Goal: Check status

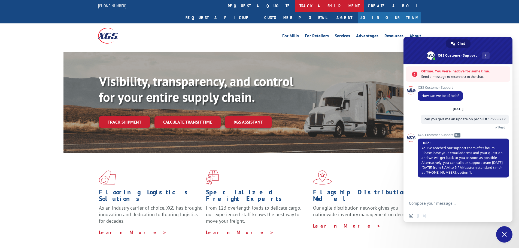
click at [295, 5] on link "track a shipment" at bounding box center [329, 6] width 68 height 12
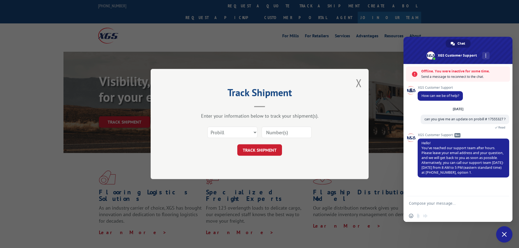
click at [291, 131] on input at bounding box center [287, 132] width 50 height 11
type input "17555327"
click at [266, 148] on button "TRACK SHIPMENT" at bounding box center [259, 149] width 45 height 11
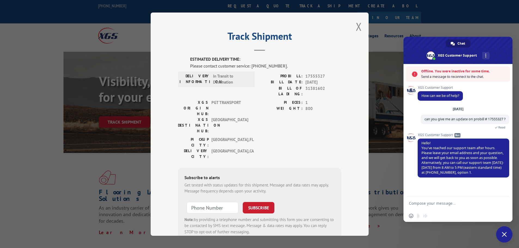
click at [356, 28] on button "Close modal" at bounding box center [359, 26] width 6 height 14
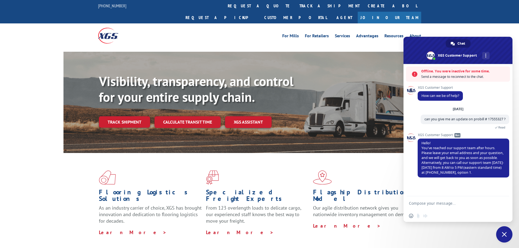
click at [503, 23] on div "For [PERSON_NAME] For Retailers Services Advantages Resources About For [PERSON…" at bounding box center [259, 35] width 519 height 24
click at [504, 234] on span "Close chat" at bounding box center [504, 234] width 5 height 5
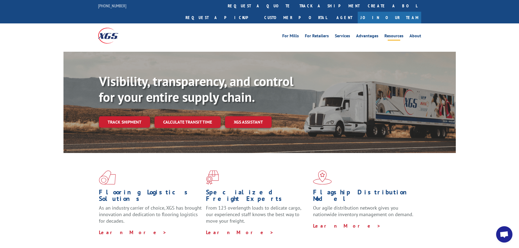
click at [396, 34] on link "Resources" at bounding box center [393, 37] width 19 height 6
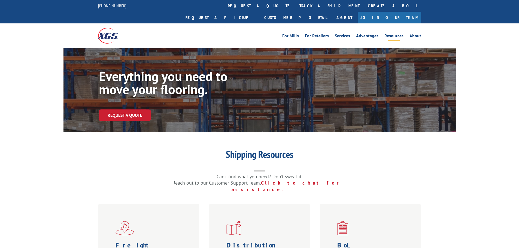
scroll to position [118, 0]
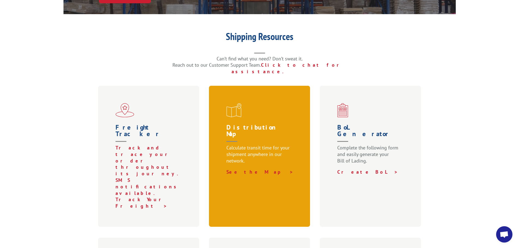
click at [257, 102] on div "Distribution Map Calculate transit time for your shipment anywhere in our netwo…" at bounding box center [259, 156] width 101 height 141
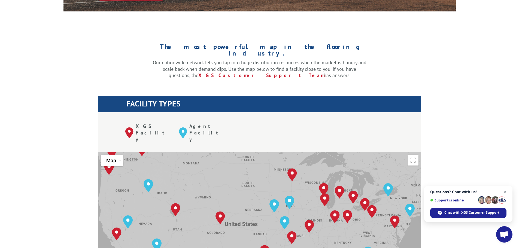
scroll to position [236, 0]
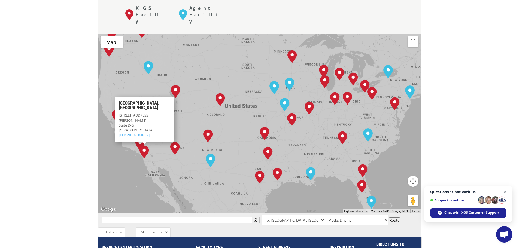
click at [143, 143] on img "San Diego, CA" at bounding box center [144, 151] width 14 height 17
click at [144, 143] on img "San Diego, CA" at bounding box center [144, 151] width 14 height 17
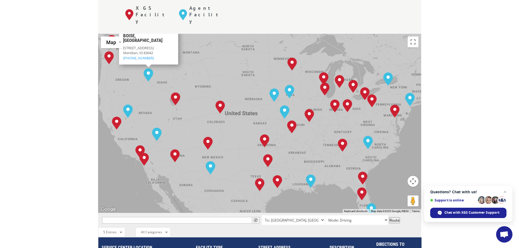
scroll to position [0, 0]
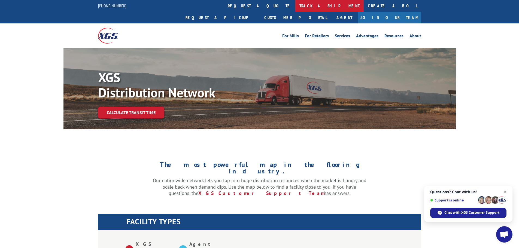
click at [295, 7] on link "track a shipment" at bounding box center [329, 6] width 68 height 12
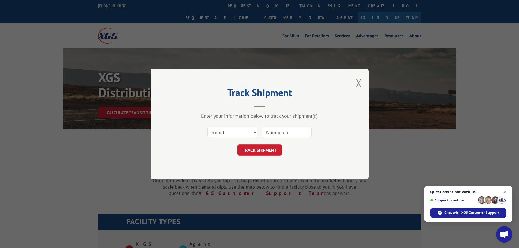
click at [282, 131] on input at bounding box center [287, 132] width 50 height 11
type input "17555327"
click at [257, 150] on button "TRACK SHIPMENT" at bounding box center [259, 149] width 45 height 11
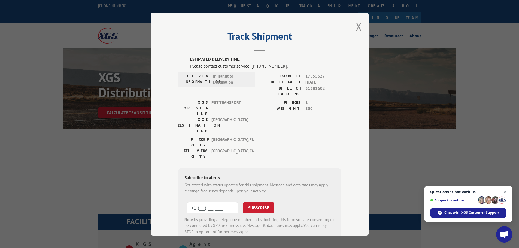
click at [212, 202] on input "+1 (___) ___-____" at bounding box center [213, 207] width 52 height 11
type input "+1 (619) 261-2343"
click at [260, 202] on button "SUBSCRIBE" at bounding box center [259, 207] width 32 height 11
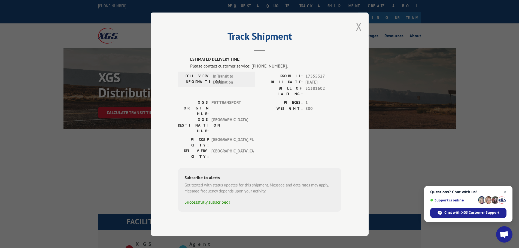
click at [358, 33] on button "Close modal" at bounding box center [359, 26] width 6 height 14
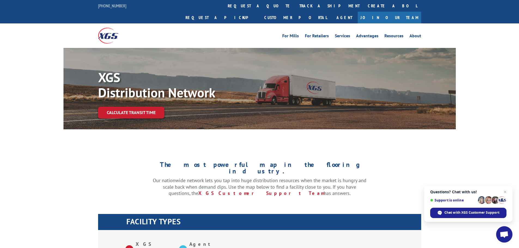
click at [123, 144] on div "The most powerful map in the flooring industry. Our nationwide network lets you…" at bounding box center [259, 187] width 392 height 86
click at [295, 7] on link "track a shipment" at bounding box center [329, 6] width 68 height 12
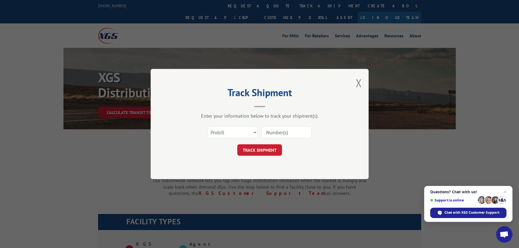
click at [289, 131] on input at bounding box center [287, 132] width 50 height 11
type input "17555327"
click at [265, 148] on button "TRACK SHIPMENT" at bounding box center [259, 149] width 45 height 11
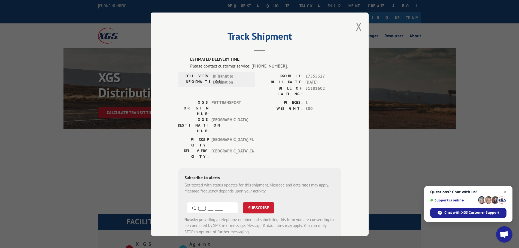
click at [198, 202] on input "+1 (___) ___-____" at bounding box center [213, 207] width 52 height 11
type input "+1 (619) 261-2343"
click at [261, 202] on button "SUBSCRIBE" at bounding box center [259, 207] width 32 height 11
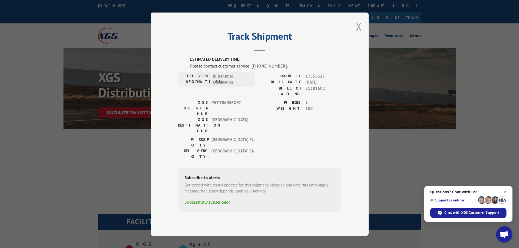
click at [360, 31] on button "Close modal" at bounding box center [359, 26] width 6 height 14
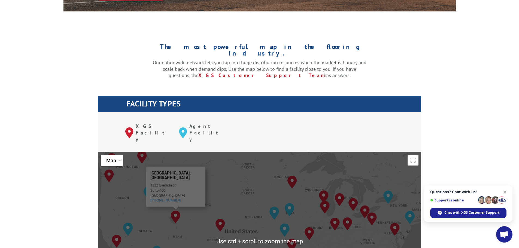
scroll to position [236, 0]
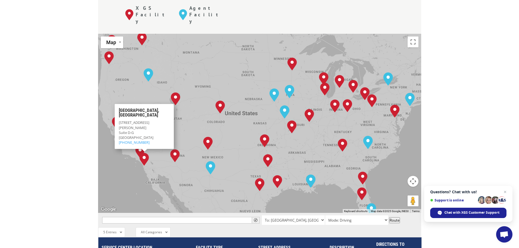
click at [145, 151] on img "San Diego, CA" at bounding box center [144, 159] width 14 height 17
click at [143, 151] on img "San Diego, CA" at bounding box center [144, 159] width 14 height 17
click at [138, 140] on link "(858) 695-6772" at bounding box center [134, 142] width 31 height 5
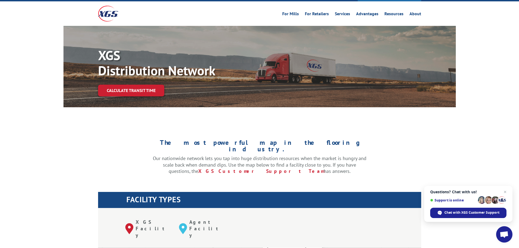
scroll to position [118, 0]
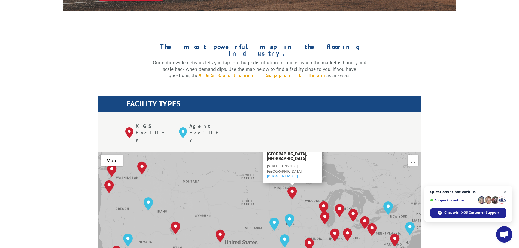
click at [250, 72] on link "XGS Customer Support Team" at bounding box center [260, 75] width 125 height 6
click at [240, 72] on link "XGS Customer Support Team" at bounding box center [260, 75] width 125 height 6
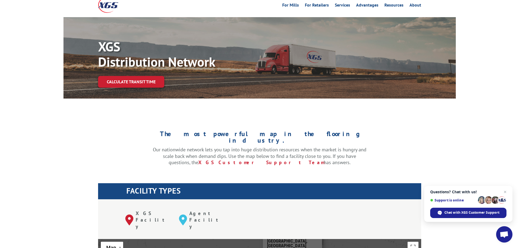
scroll to position [0, 0]
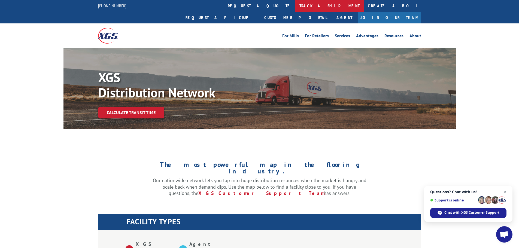
click at [295, 6] on link "track a shipment" at bounding box center [329, 6] width 68 height 12
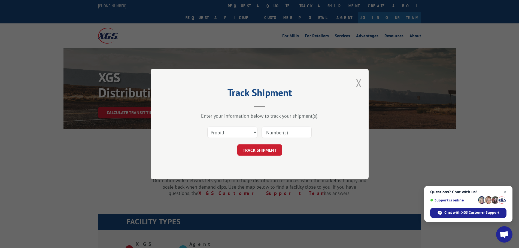
click at [361, 80] on button "Close modal" at bounding box center [359, 83] width 6 height 14
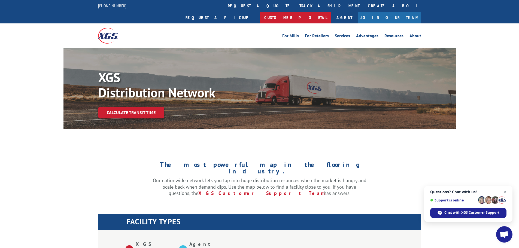
click at [331, 12] on link "Customer Portal" at bounding box center [295, 18] width 71 height 12
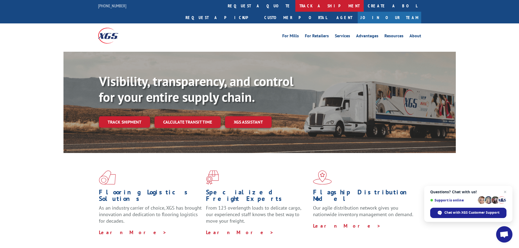
click at [295, 7] on link "track a shipment" at bounding box center [329, 6] width 68 height 12
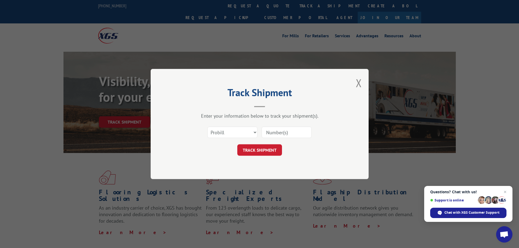
click at [282, 134] on input at bounding box center [287, 132] width 50 height 11
type input "17555327"
click at [268, 148] on button "TRACK SHIPMENT" at bounding box center [259, 149] width 45 height 11
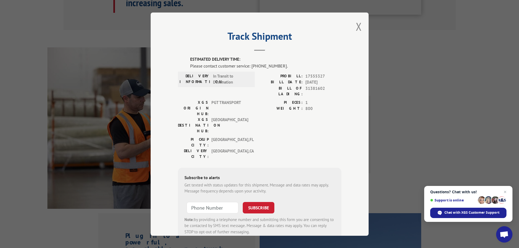
click at [360, 27] on div "Track Shipment ESTIMATED DELIVERY TIME: Please contact customer service: (844) …" at bounding box center [260, 124] width 218 height 223
click at [356, 28] on button "Close modal" at bounding box center [359, 26] width 6 height 14
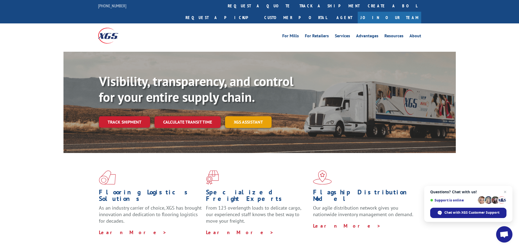
click at [244, 116] on link "XGS ASSISTANT" at bounding box center [248, 122] width 47 height 12
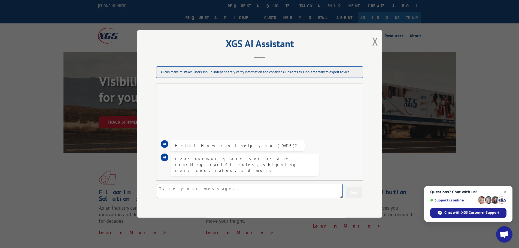
click at [204, 190] on textarea at bounding box center [250, 191] width 186 height 14
paste textarea "can you give me an update on probill # 17555327 ?"
click at [281, 190] on textarea "can you give me an update on probill # 17555327 ? or a direct line phone for sa…" at bounding box center [250, 191] width 186 height 14
type textarea "can you give me an update on probill # 17555327 ? or a direct line phone extens…"
click at [347, 190] on button "Send" at bounding box center [354, 192] width 16 height 11
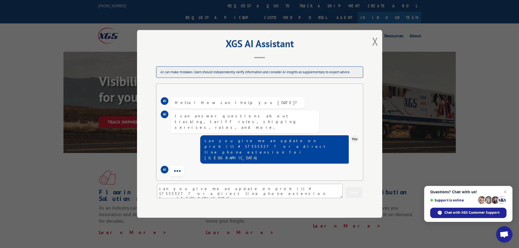
scroll to position [57, 0]
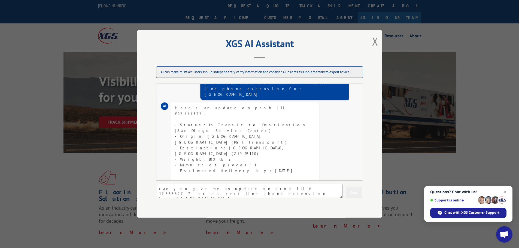
click at [491, 33] on div "XGS AI Assistant AI can make mistakes. Users should independently verify inform…" at bounding box center [259, 124] width 519 height 248
click at [376, 42] on button "Close modal" at bounding box center [375, 41] width 6 height 14
